Goal: Use online tool/utility: Utilize a website feature to perform a specific function

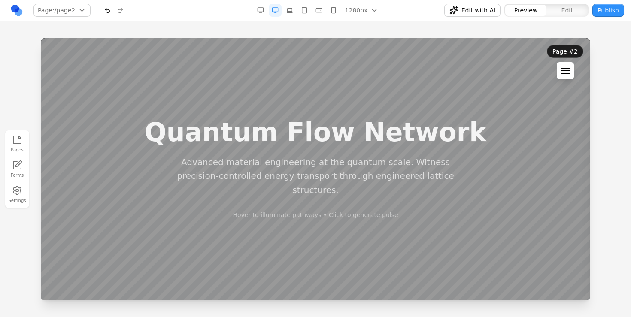
click at [572, 75] on button at bounding box center [565, 70] width 17 height 17
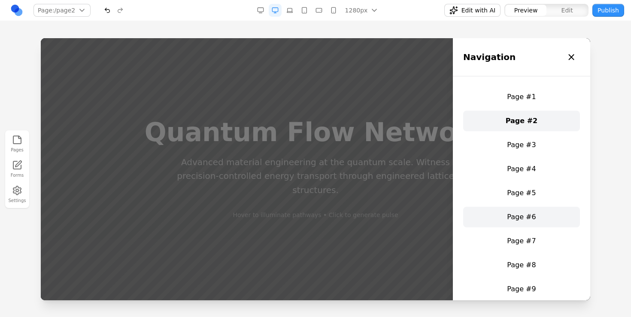
click at [517, 214] on link "Page #6" at bounding box center [521, 217] width 117 height 21
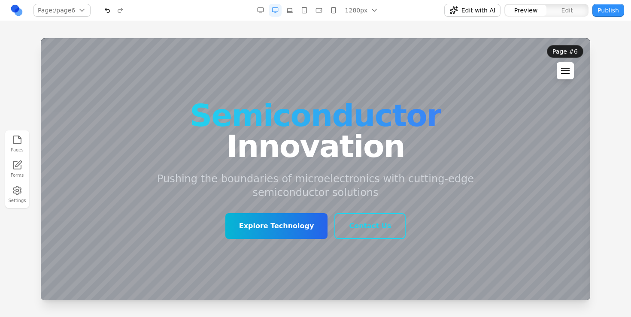
click at [563, 78] on button at bounding box center [565, 70] width 17 height 17
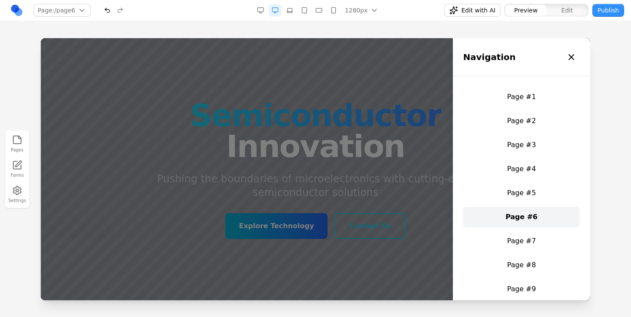
click at [563, 69] on div "Navigation ×" at bounding box center [521, 57] width 137 height 38
click at [523, 242] on link "Page #7" at bounding box center [521, 241] width 117 height 21
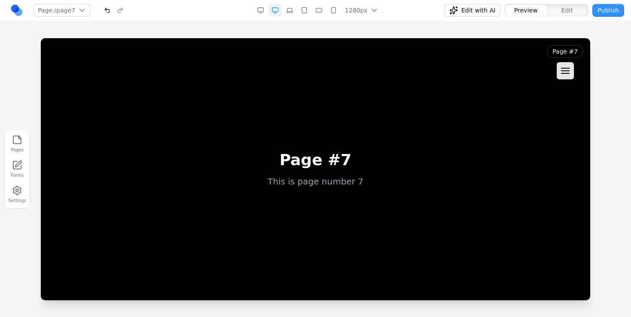
click at [500, 199] on main "Page #7 This is page number 7" at bounding box center [316, 169] width 550 height 262
click at [478, 12] on span "Edit with AI" at bounding box center [479, 10] width 34 height 9
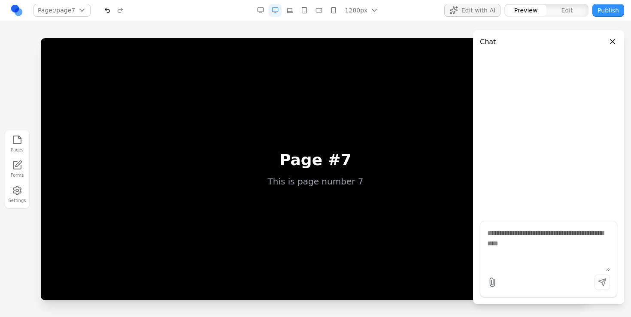
click at [489, 244] on textarea at bounding box center [548, 249] width 123 height 43
paste textarea "**********"
type textarea "**********"
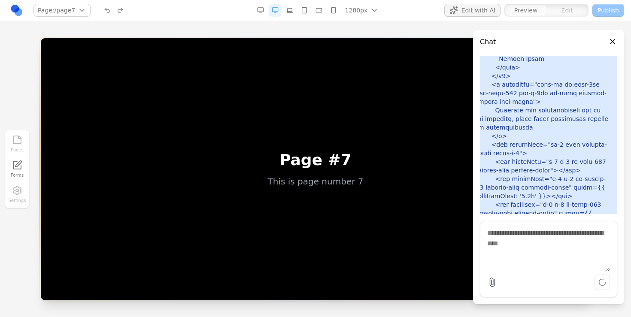
scroll to position [3949, 0]
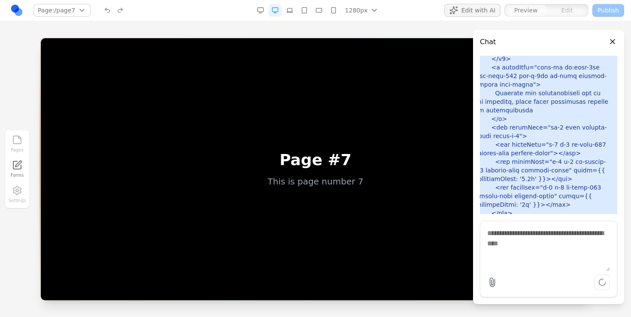
click at [408, 202] on main "Page #7 This is page number 7" at bounding box center [316, 169] width 550 height 262
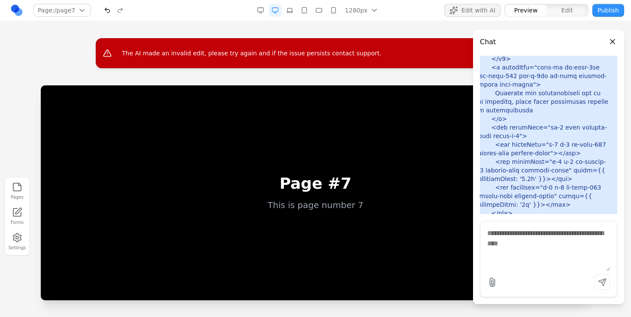
scroll to position [3897, 0]
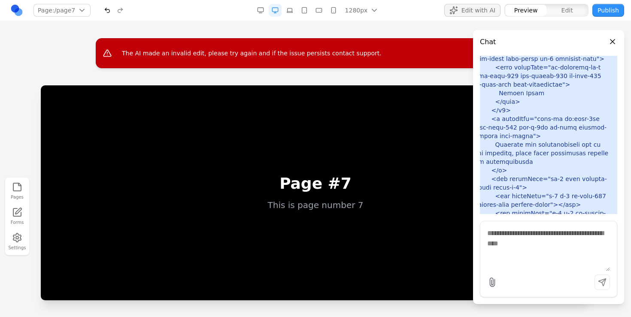
click at [348, 219] on main "Page #7 This is page number 7" at bounding box center [316, 192] width 550 height 215
click at [611, 47] on header "Chat" at bounding box center [548, 38] width 151 height 17
click at [612, 38] on button "Close panel" at bounding box center [612, 41] width 9 height 9
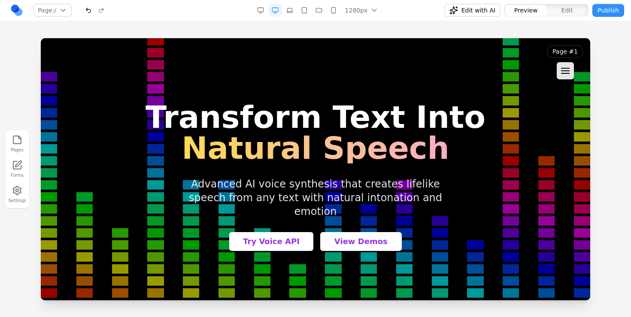
click at [577, 67] on header "Page #1 Navigation × Page #1 Page #2 Page #3 Page #4 Page #5 Page #6 Page #7 Pa…" at bounding box center [565, 62] width 50 height 48
